Goal: Check status: Check status

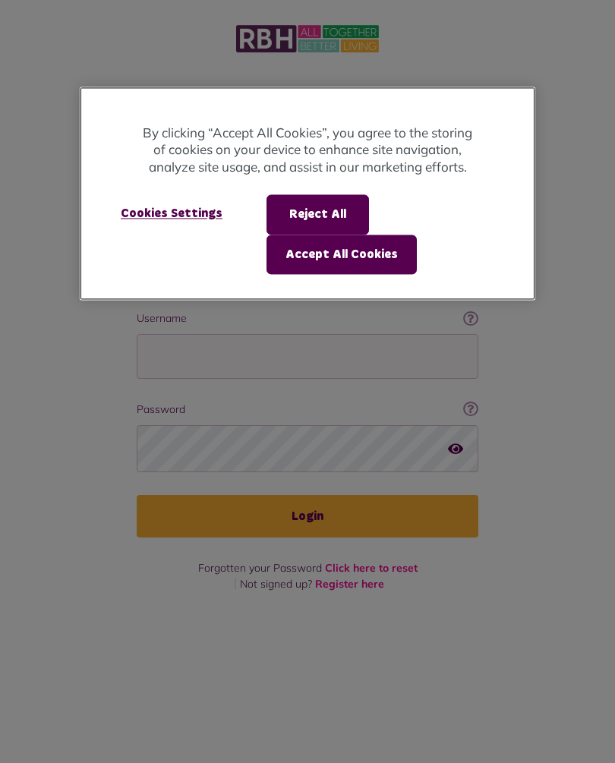
click at [358, 249] on button "Accept All Cookies" at bounding box center [342, 255] width 150 height 40
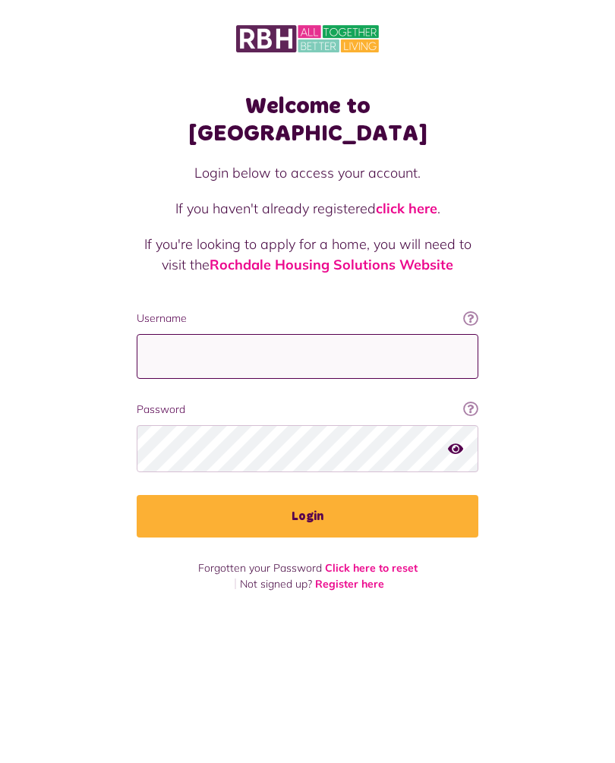
click at [352, 334] on input "Username" at bounding box center [308, 356] width 342 height 45
type input "**********"
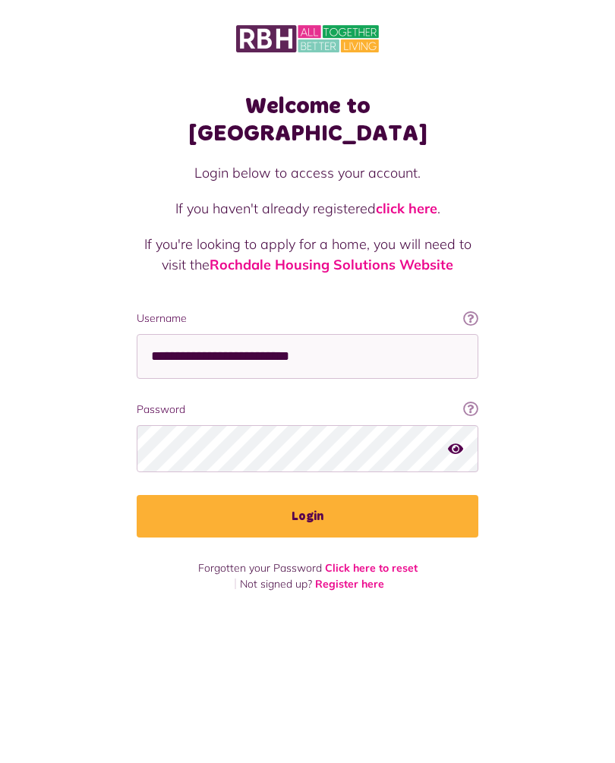
click at [330, 495] on button "Login" at bounding box center [308, 516] width 342 height 43
click at [343, 495] on button "Login" at bounding box center [308, 516] width 342 height 43
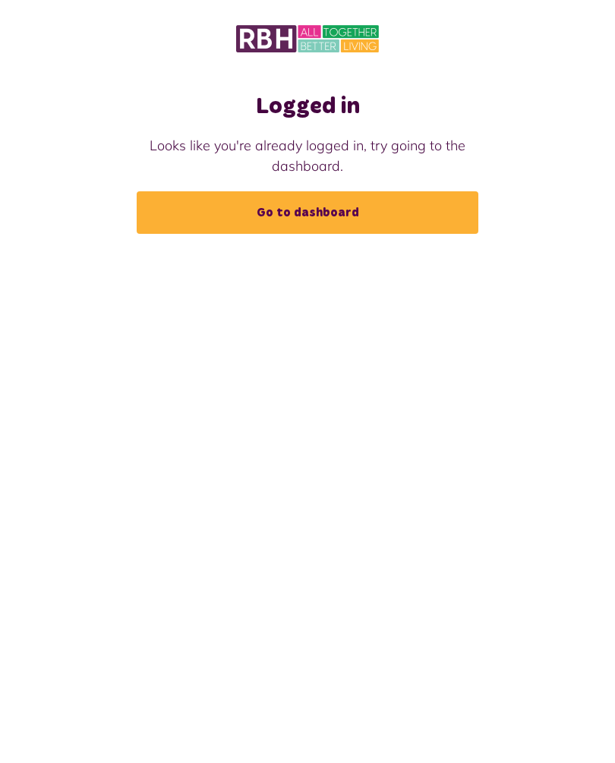
click at [340, 229] on link "Go to dashboard" at bounding box center [308, 212] width 342 height 43
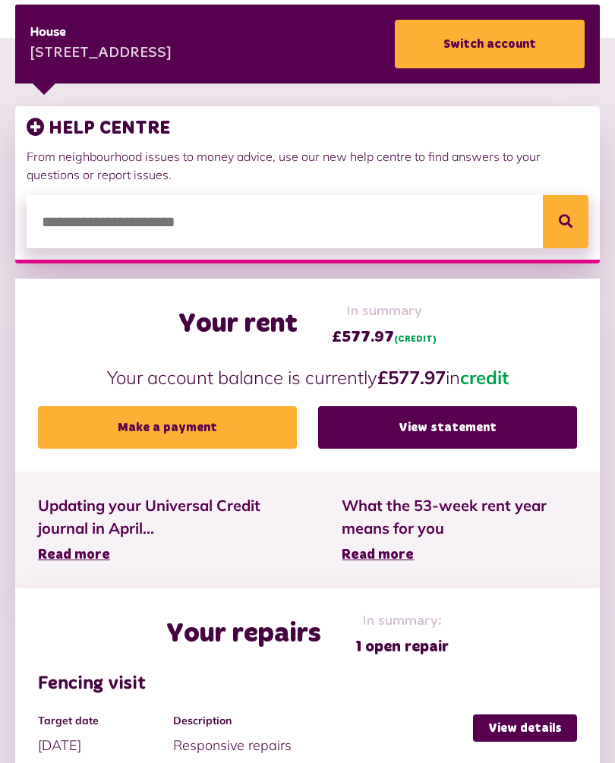
scroll to position [267, 0]
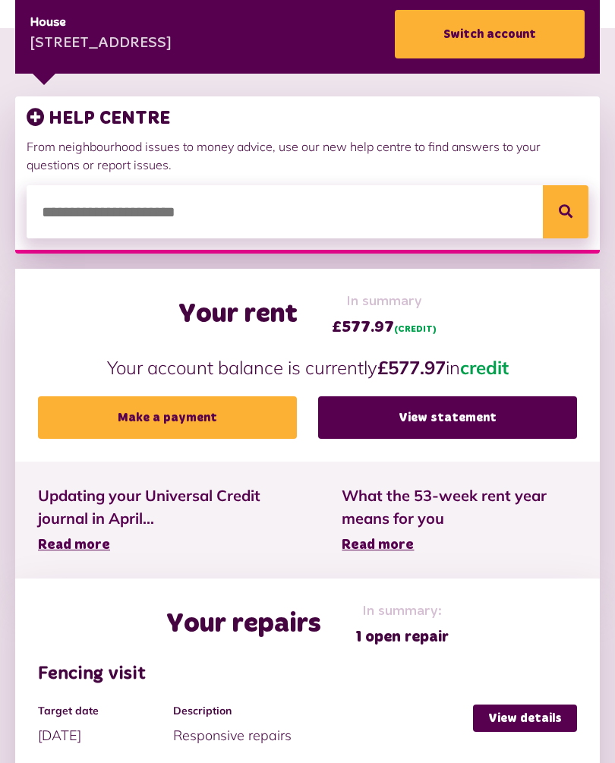
click at [457, 414] on link "View statement" at bounding box center [447, 418] width 259 height 43
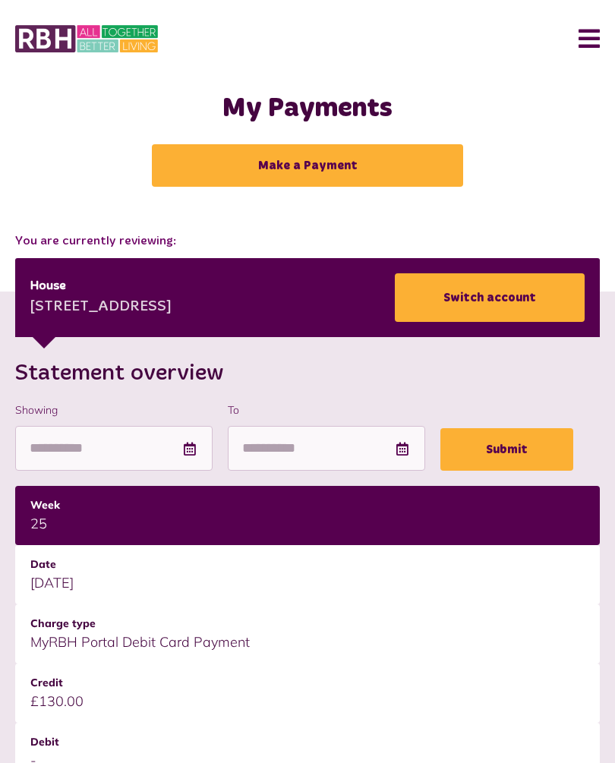
click at [591, 33] on button "Menu" at bounding box center [583, 38] width 33 height 47
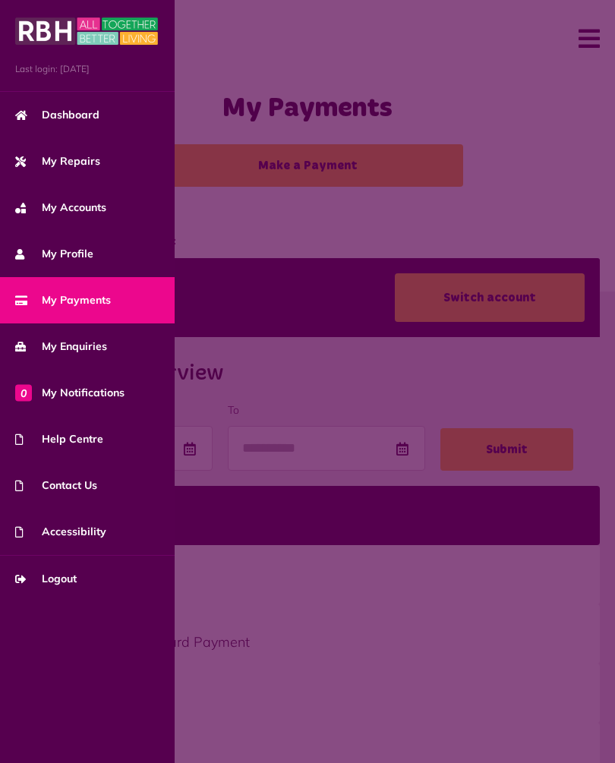
click at [81, 156] on span "My Repairs" at bounding box center [57, 161] width 85 height 16
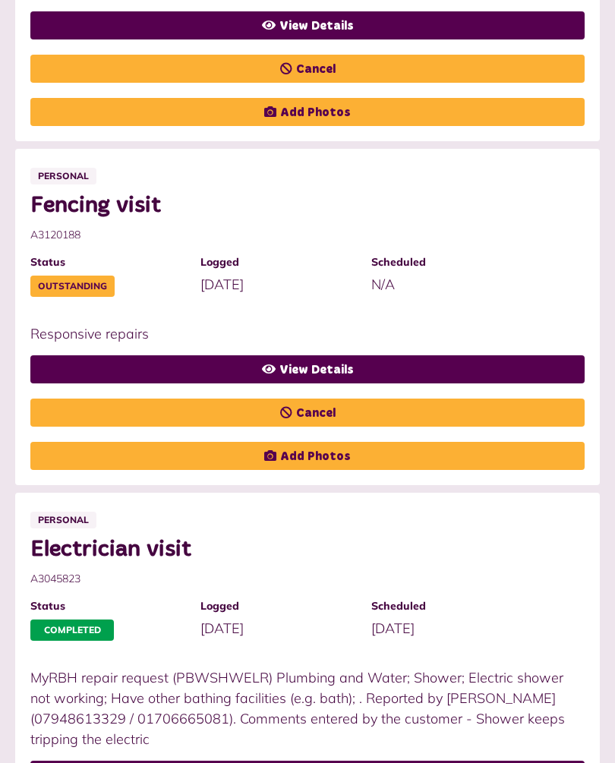
scroll to position [744, 0]
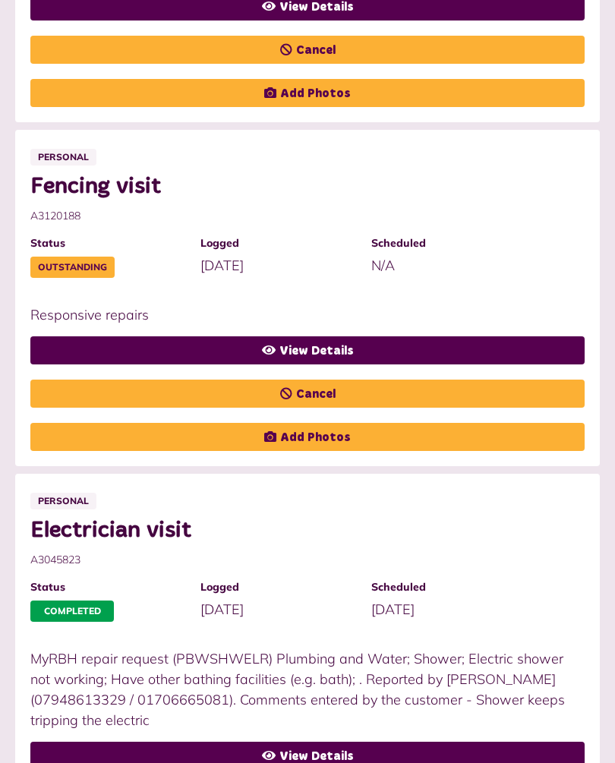
click at [349, 339] on link "View Details" at bounding box center [307, 351] width 555 height 28
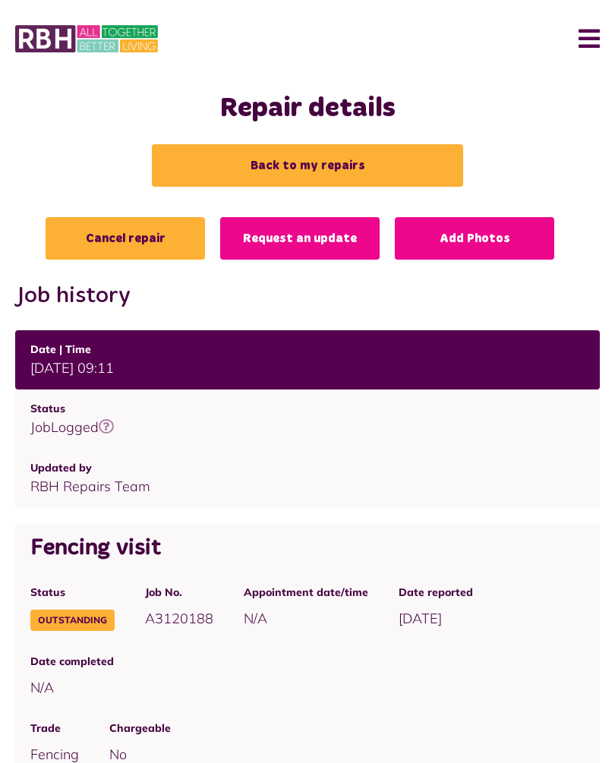
click at [324, 239] on link "Request an update" at bounding box center [300, 238] width 160 height 43
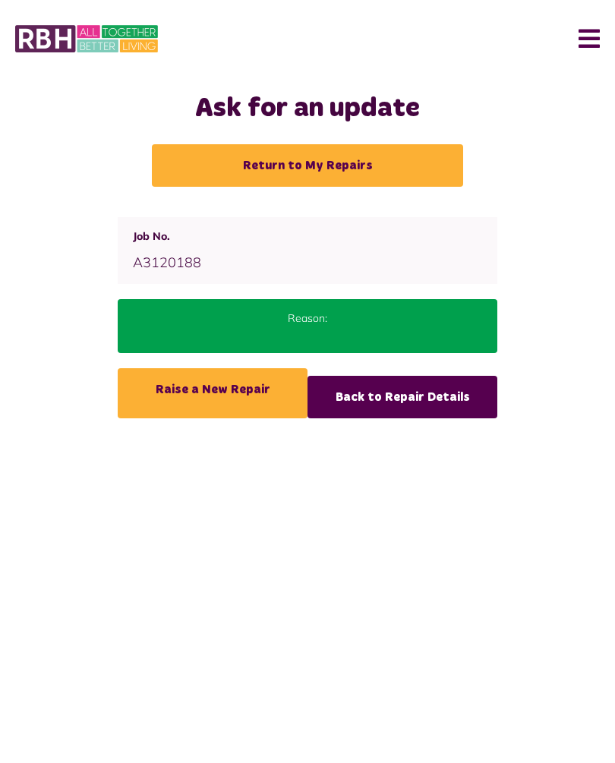
click at [302, 327] on div "Reason:" at bounding box center [308, 326] width 380 height 54
click at [308, 322] on p "Reason:" at bounding box center [307, 319] width 349 height 16
click at [313, 322] on p "Reason:" at bounding box center [307, 319] width 349 height 16
click at [318, 317] on p "Reason:" at bounding box center [307, 319] width 349 height 16
click at [594, 32] on button "Menu" at bounding box center [583, 38] width 33 height 47
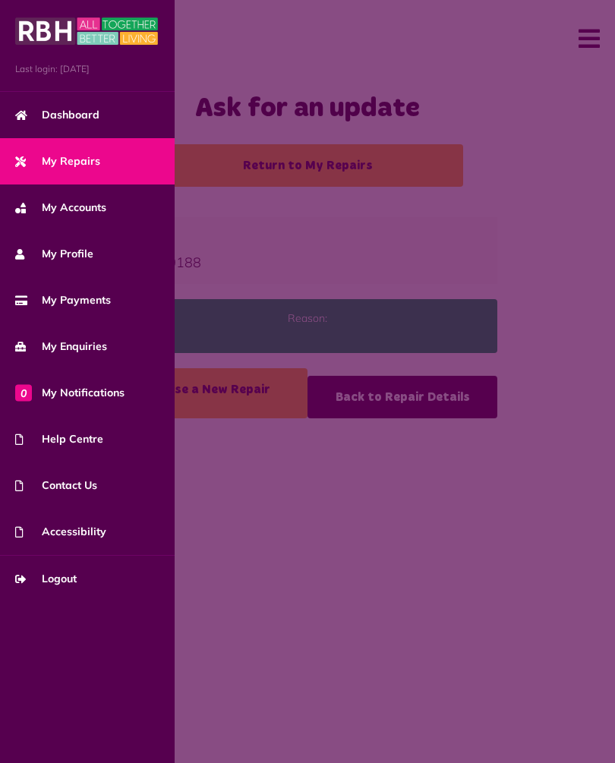
click at [68, 579] on span "Logout" at bounding box center [46, 579] width 62 height 16
